Goal: Subscribe to service/newsletter

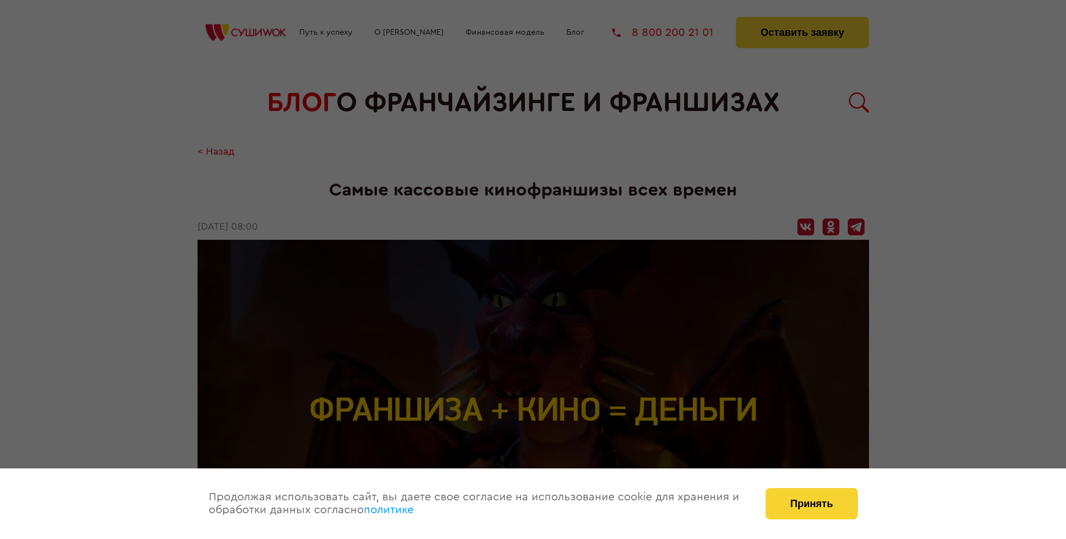
scroll to position [1992, 0]
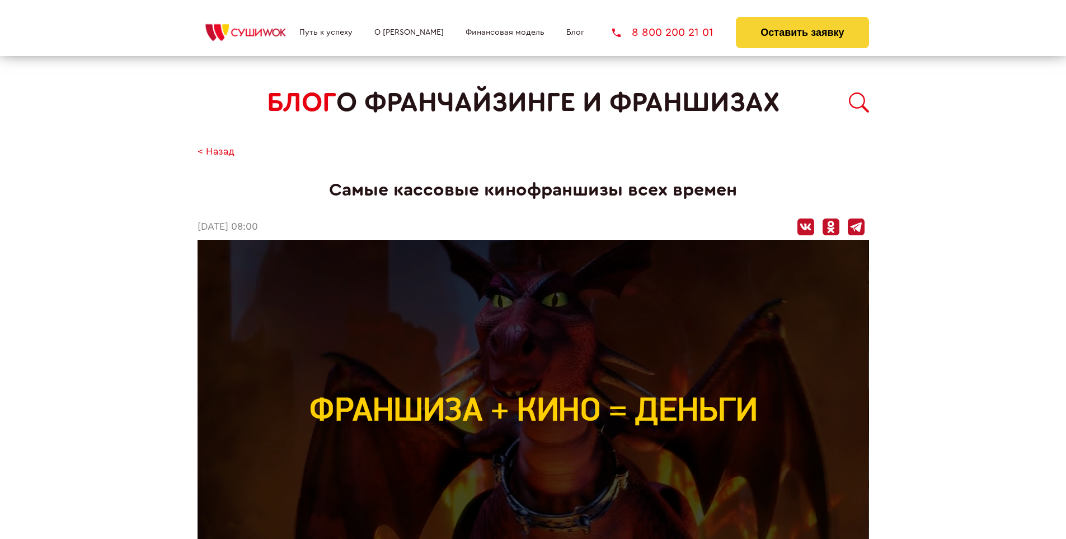
scroll to position [1992, 0]
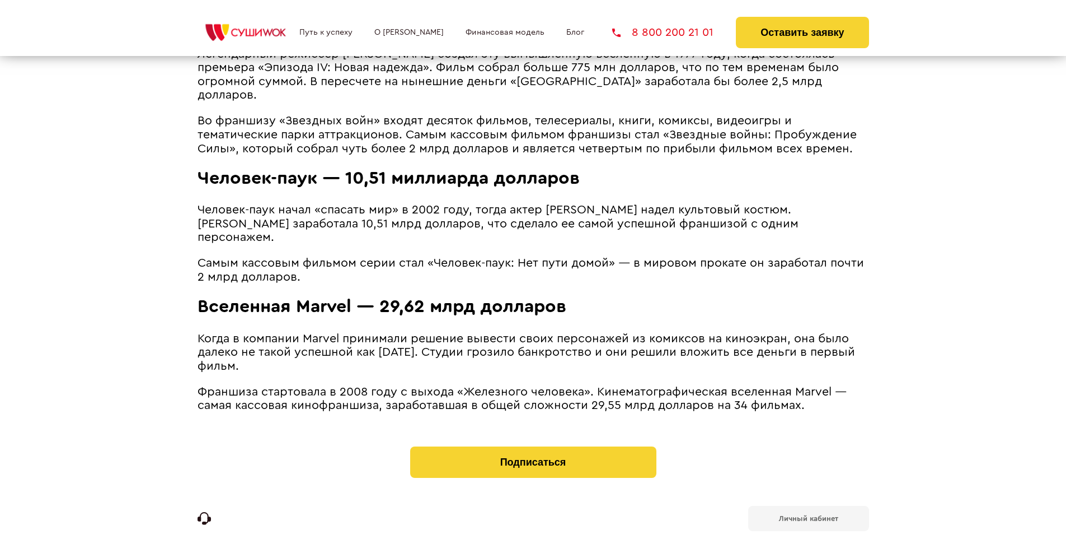
click at [808, 514] on b "Личный кабинет" at bounding box center [808, 517] width 59 height 7
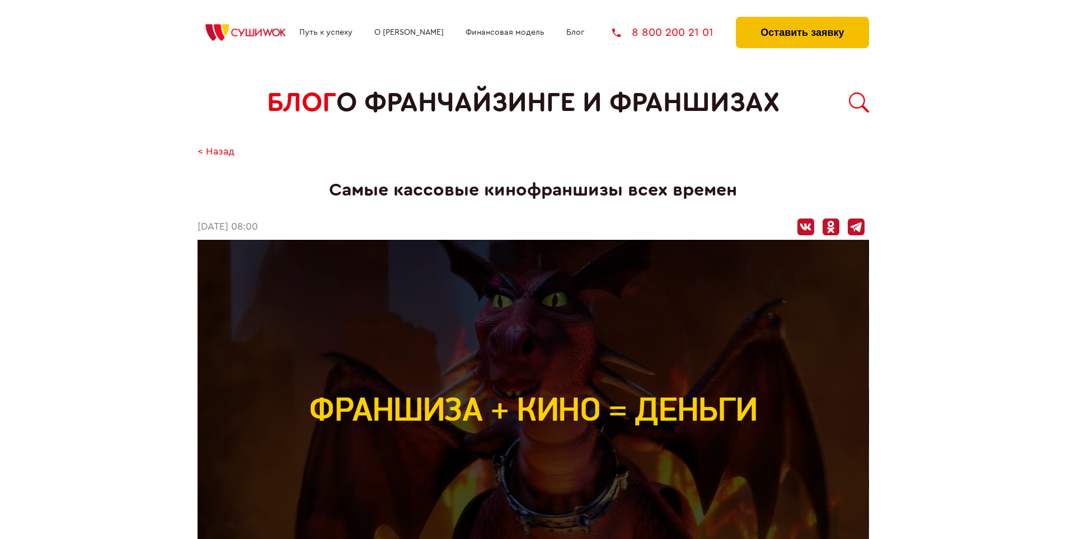
click at [802, 20] on button "Оставить заявку" at bounding box center [802, 32] width 133 height 31
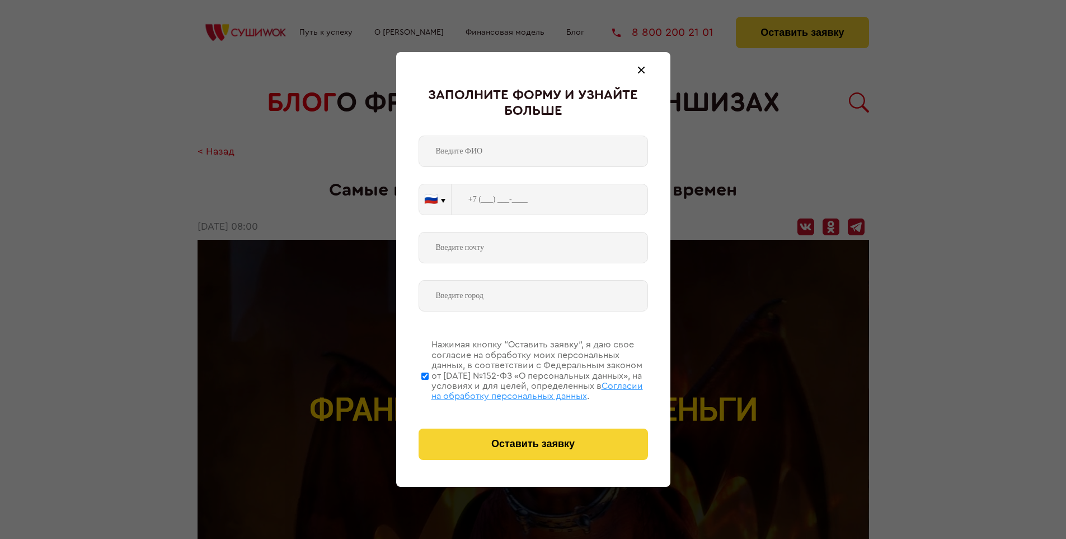
click at [519, 389] on span "Согласии на обработку персональных данных" at bounding box center [538, 390] width 212 height 19
click at [429, 389] on input "Нажимая кнопку “Оставить заявку”, я даю свое согласие на обработку моих персона…" at bounding box center [425, 376] width 7 height 90
checkbox input "false"
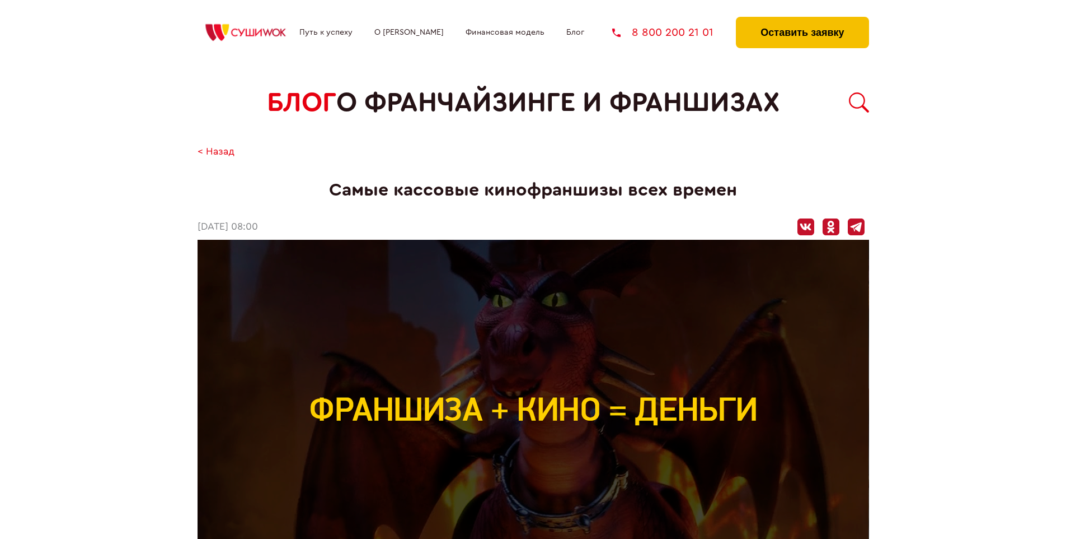
click at [802, 20] on button "Оставить заявку" at bounding box center [802, 32] width 133 height 31
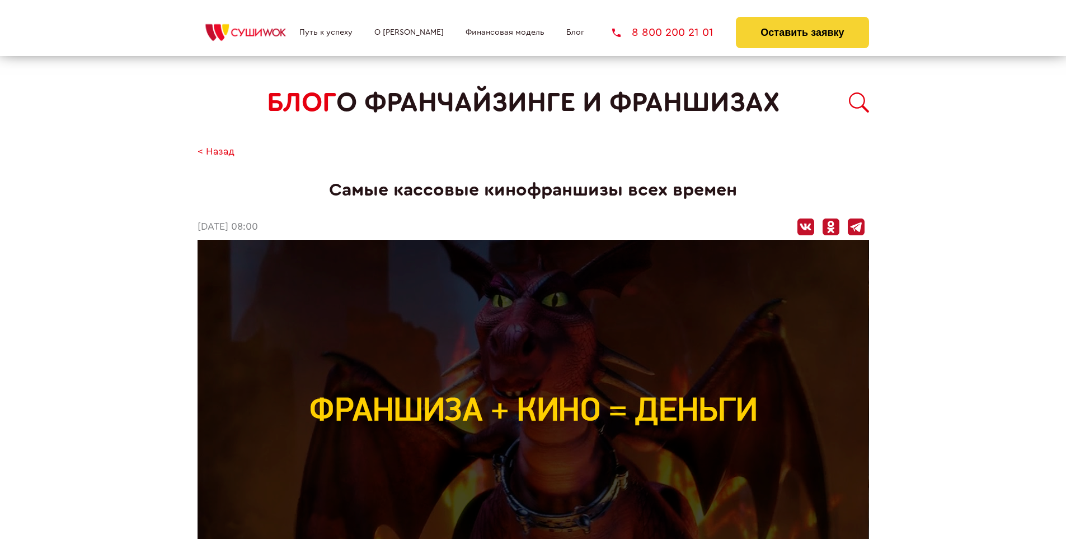
scroll to position [1992, 0]
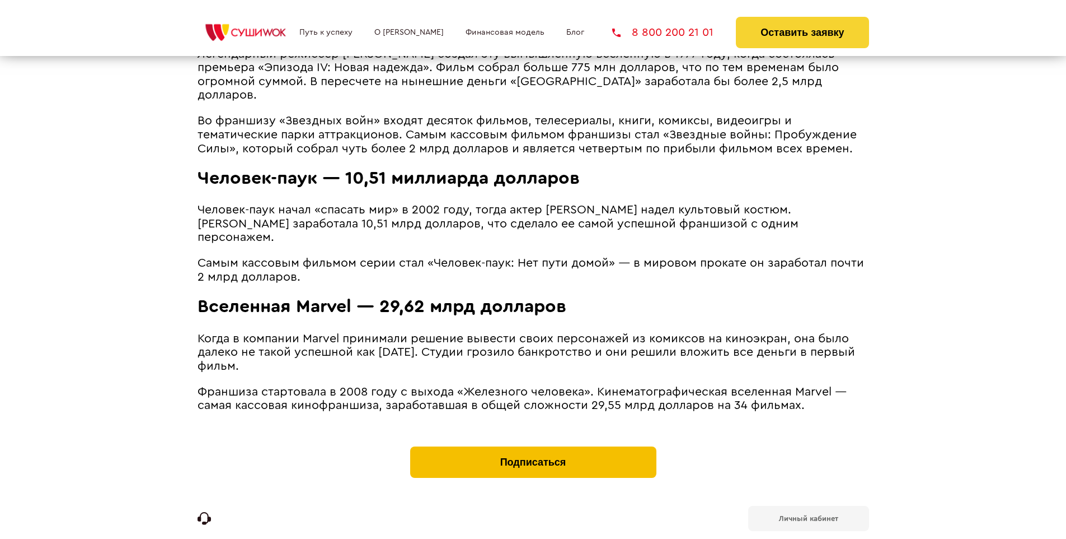
click at [533, 446] on button "Подписаться" at bounding box center [533, 461] width 246 height 31
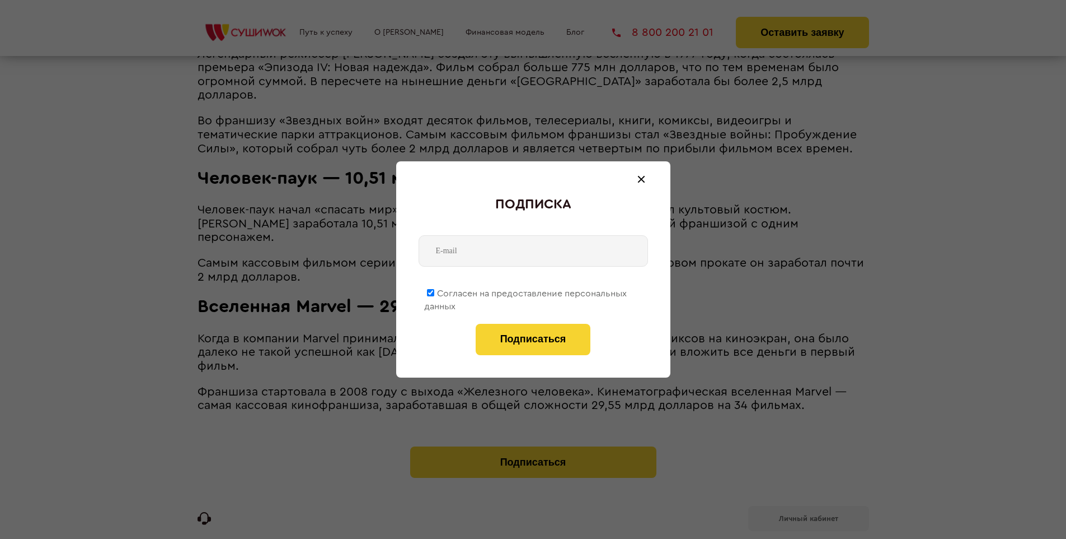
click at [526, 291] on span "Согласен на предоставление персональных данных" at bounding box center [525, 300] width 203 height 22
click at [434, 291] on input "Согласен на предоставление персональных данных" at bounding box center [430, 292] width 7 height 7
checkbox input "false"
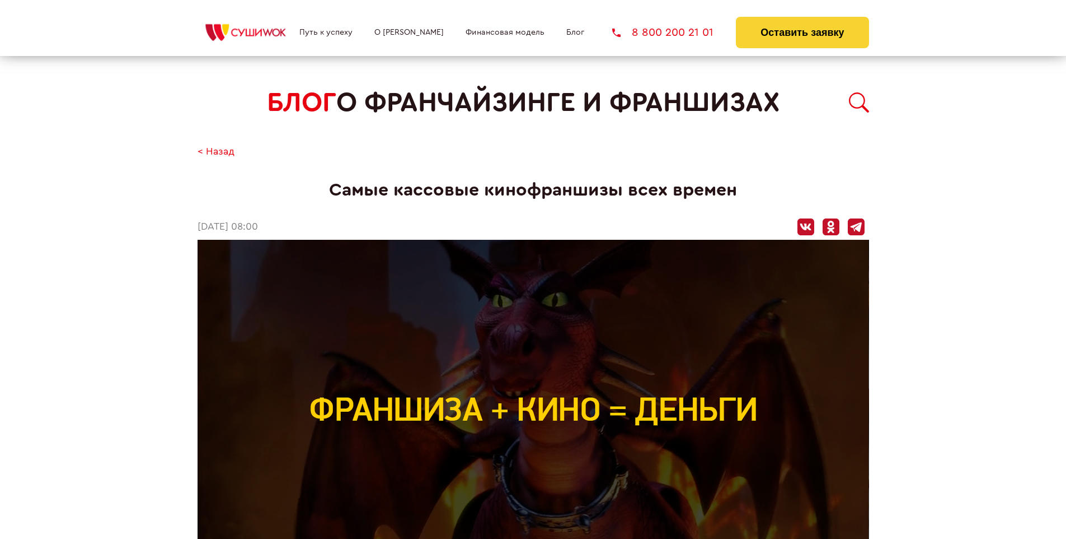
scroll to position [1992, 0]
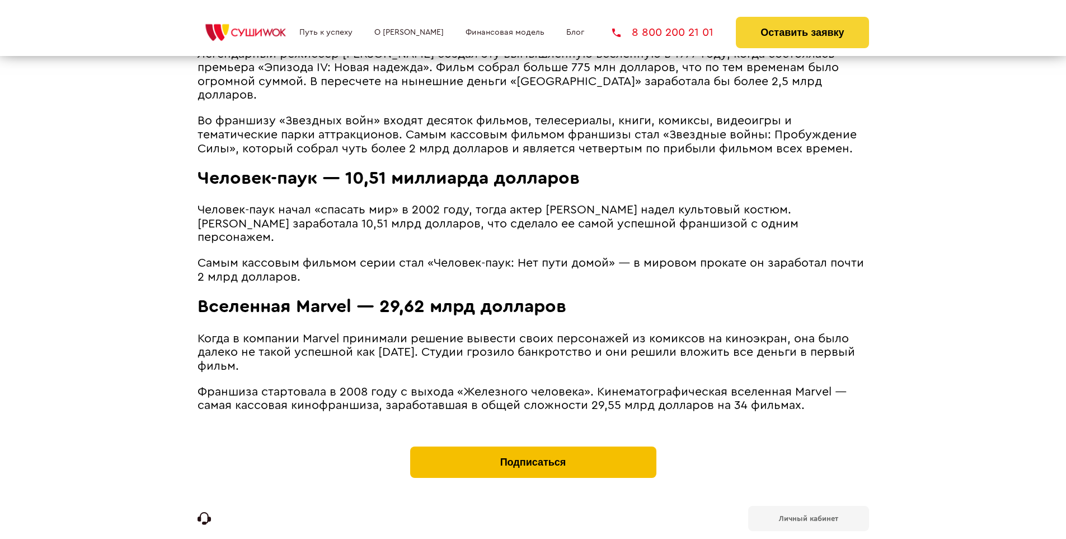
click at [533, 446] on button "Подписаться" at bounding box center [533, 461] width 246 height 31
